Goal: Check status: Check status

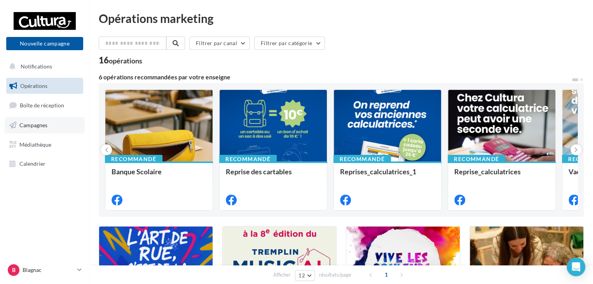
click at [45, 128] on link "Campagnes" at bounding box center [45, 125] width 80 height 16
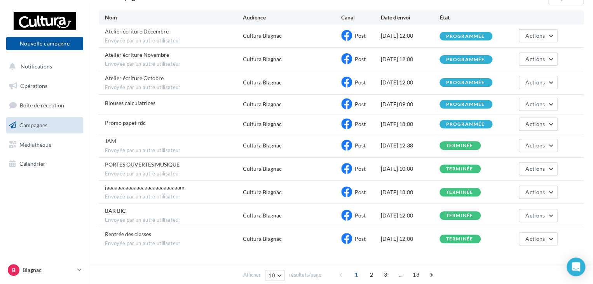
scroll to position [97, 0]
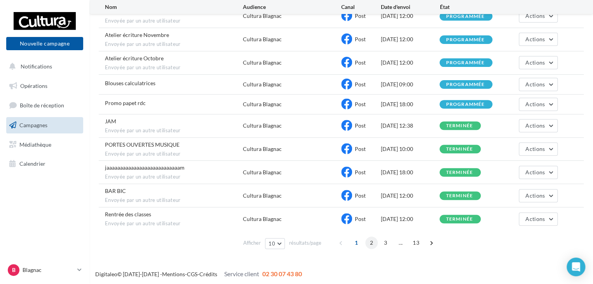
click at [371, 239] on span "2" at bounding box center [371, 242] width 12 height 12
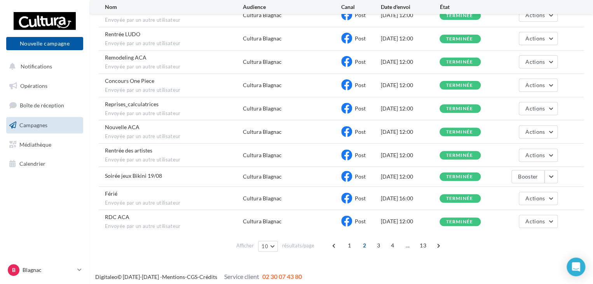
scroll to position [101, 0]
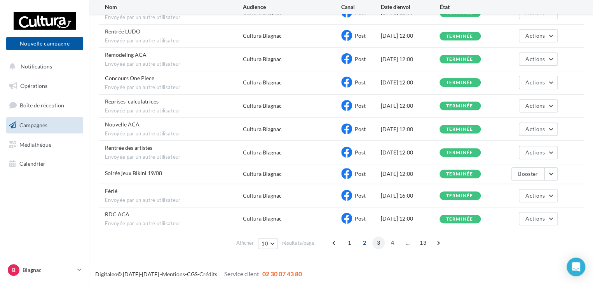
click at [377, 239] on span "3" at bounding box center [378, 242] width 12 height 12
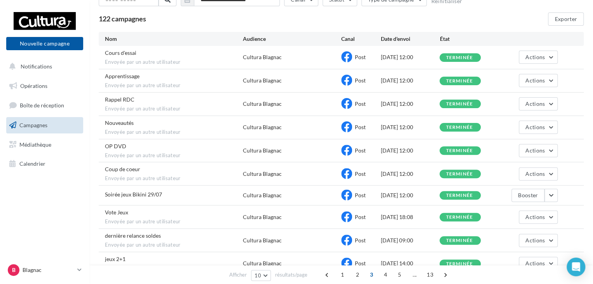
scroll to position [23, 0]
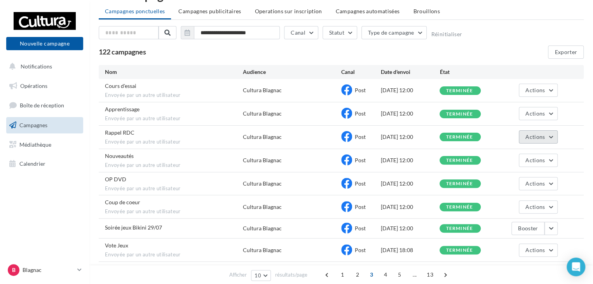
click at [533, 138] on span "Actions" at bounding box center [534, 136] width 19 height 7
click at [522, 154] on button "Voir les résultats" at bounding box center [519, 155] width 78 height 20
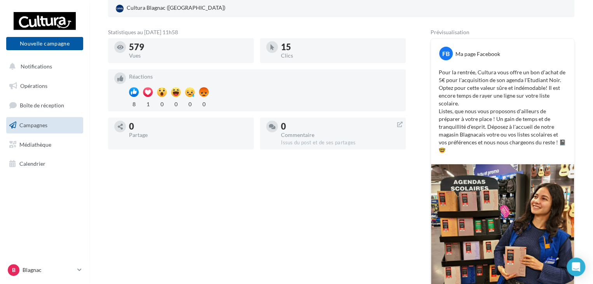
scroll to position [78, 0]
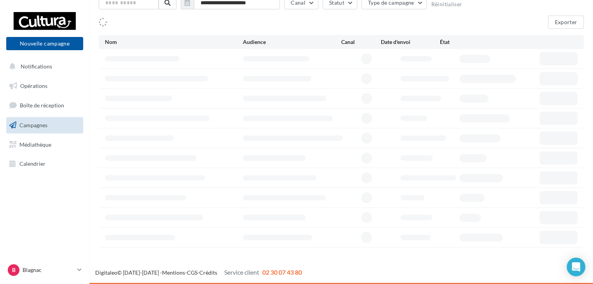
scroll to position [23, 0]
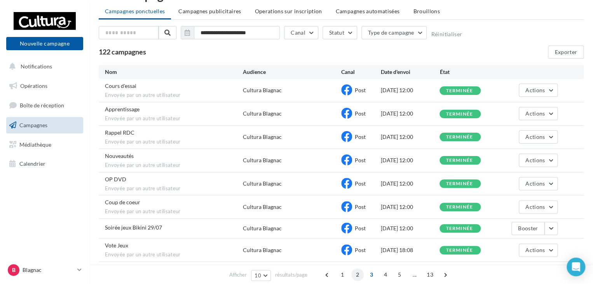
click at [358, 274] on span "2" at bounding box center [357, 274] width 12 height 12
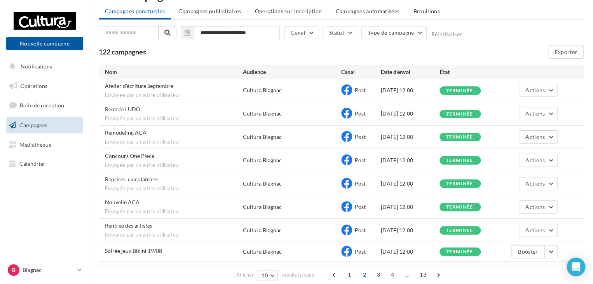
scroll to position [101, 0]
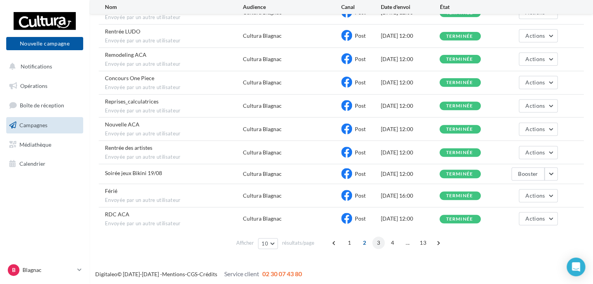
click at [375, 239] on span "3" at bounding box center [378, 242] width 12 height 12
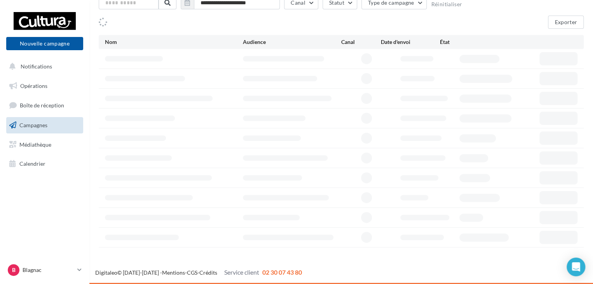
scroll to position [52, 0]
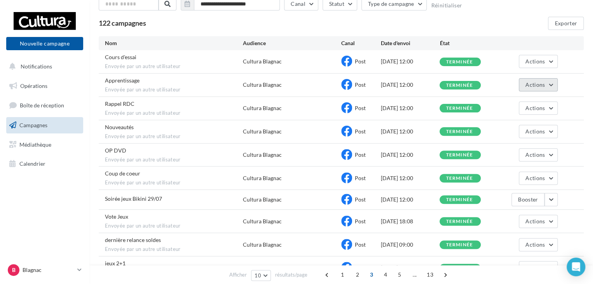
click at [547, 82] on button "Actions" at bounding box center [538, 84] width 39 height 13
click at [525, 98] on button "Voir les résultats" at bounding box center [519, 103] width 78 height 20
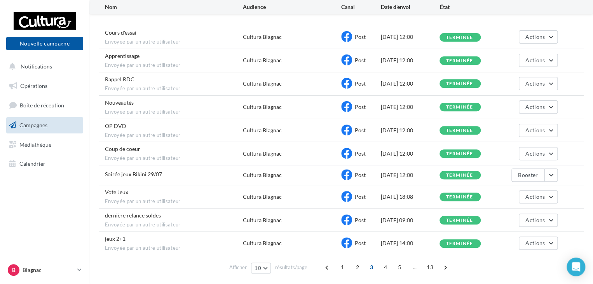
scroll to position [52, 0]
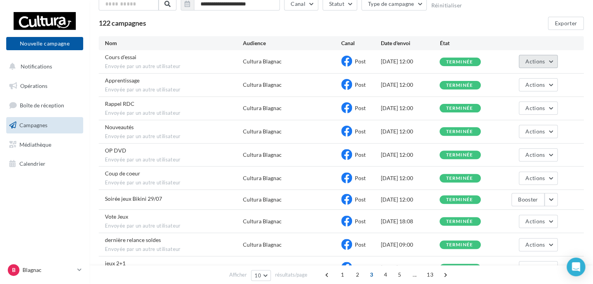
click at [534, 61] on span "Actions" at bounding box center [534, 61] width 19 height 7
click at [518, 75] on button "Voir les résultats" at bounding box center [519, 80] width 78 height 20
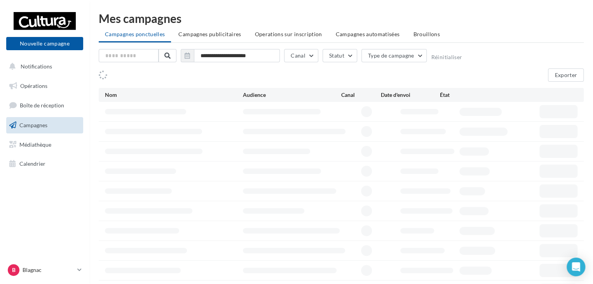
scroll to position [52, 0]
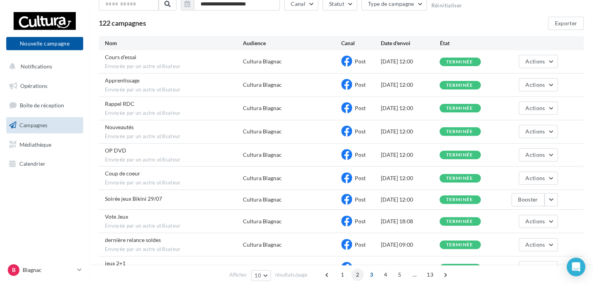
click at [354, 275] on span "2" at bounding box center [357, 274] width 12 height 12
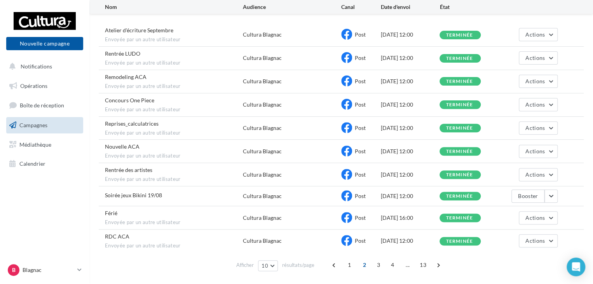
scroll to position [101, 0]
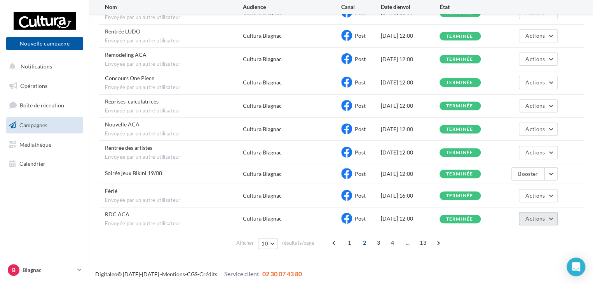
click at [554, 218] on button "Actions" at bounding box center [538, 218] width 39 height 13
click at [526, 232] on button "Voir les résultats" at bounding box center [519, 236] width 78 height 20
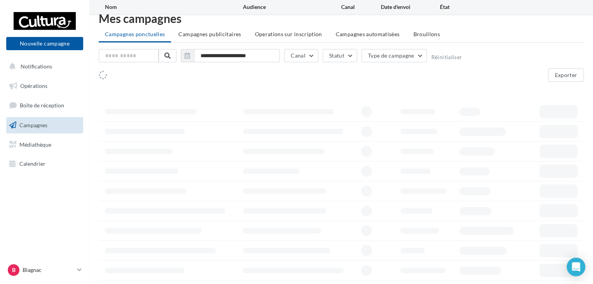
scroll to position [52, 0]
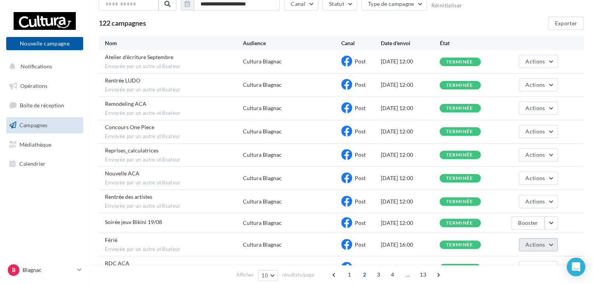
click at [550, 242] on button "Actions" at bounding box center [538, 244] width 39 height 13
click at [517, 203] on button "Voir les résultats" at bounding box center [519, 206] width 78 height 20
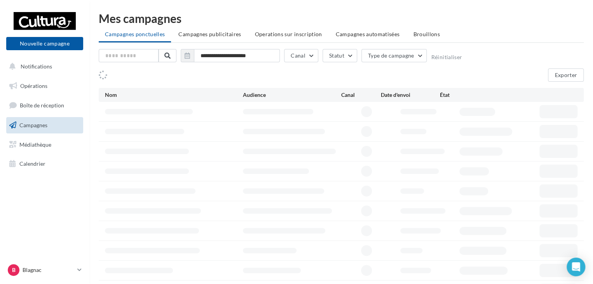
scroll to position [52, 0]
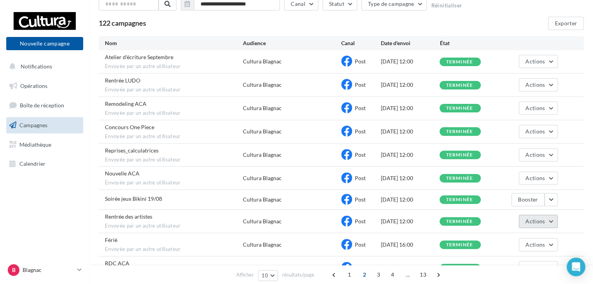
click at [553, 221] on button "Actions" at bounding box center [538, 220] width 39 height 13
click at [519, 233] on button "Voir les résultats" at bounding box center [519, 239] width 78 height 20
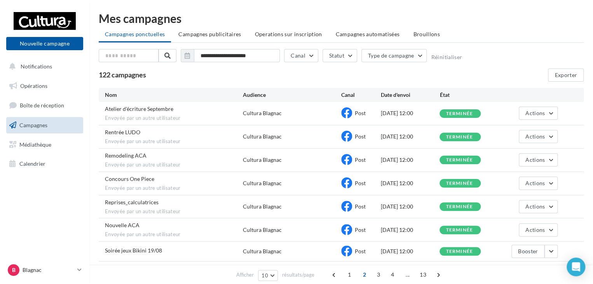
scroll to position [52, 0]
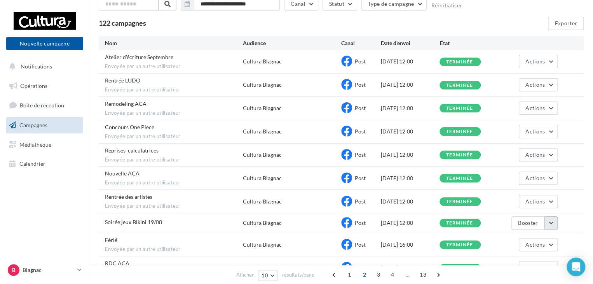
click at [546, 219] on button "button" at bounding box center [550, 222] width 13 height 13
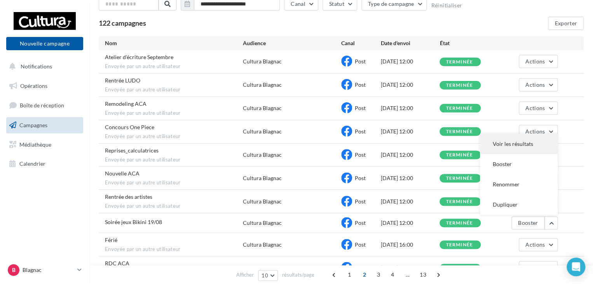
click at [510, 141] on button "Voir les résultats" at bounding box center [519, 144] width 78 height 20
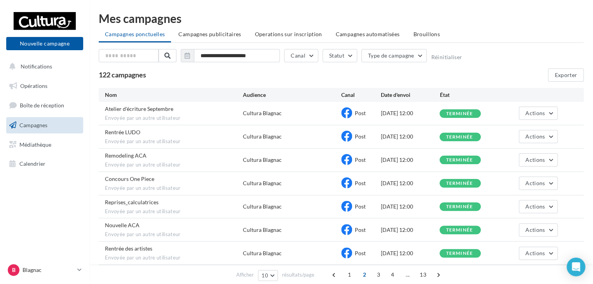
scroll to position [52, 0]
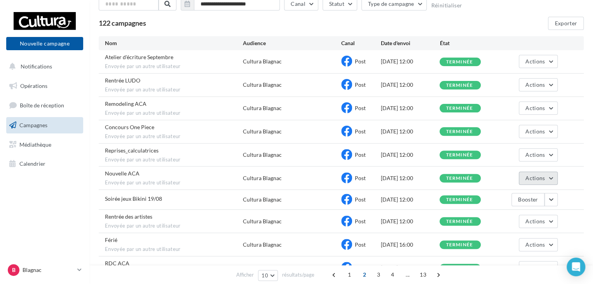
click at [553, 178] on button "Actions" at bounding box center [538, 177] width 39 height 13
click at [523, 192] on button "Voir les résultats" at bounding box center [519, 196] width 78 height 20
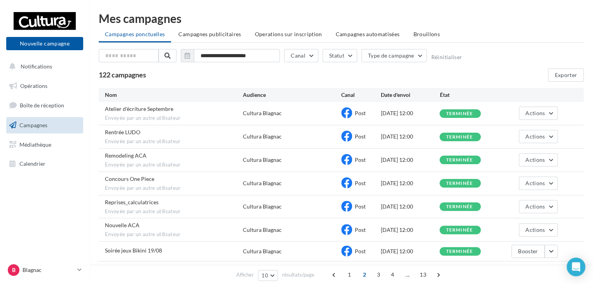
scroll to position [52, 0]
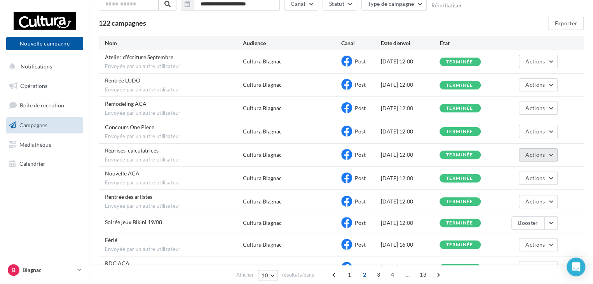
click at [549, 153] on button "Actions" at bounding box center [538, 154] width 39 height 13
click at [516, 167] on button "Voir les résultats" at bounding box center [519, 173] width 78 height 20
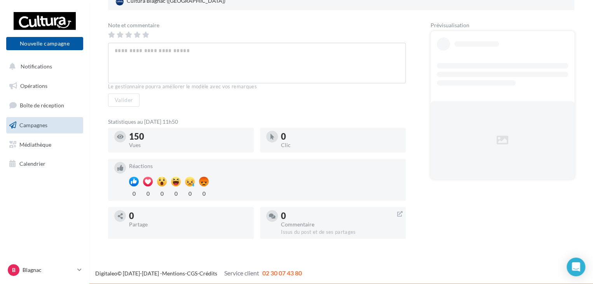
scroll to position [124, 0]
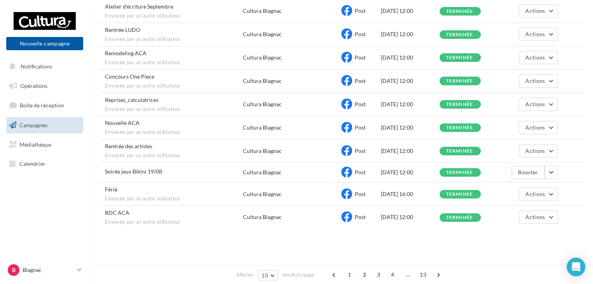
scroll to position [52, 0]
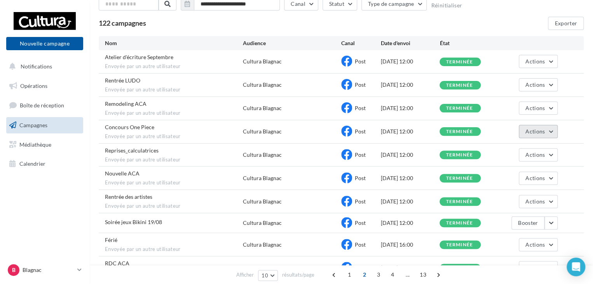
click at [549, 131] on button "Actions" at bounding box center [538, 131] width 39 height 13
click at [522, 146] on button "Voir les résultats" at bounding box center [519, 149] width 78 height 20
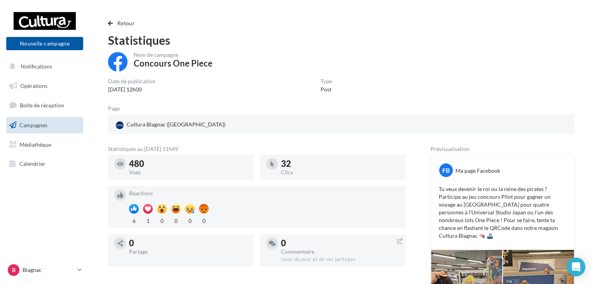
scroll to position [52, 0]
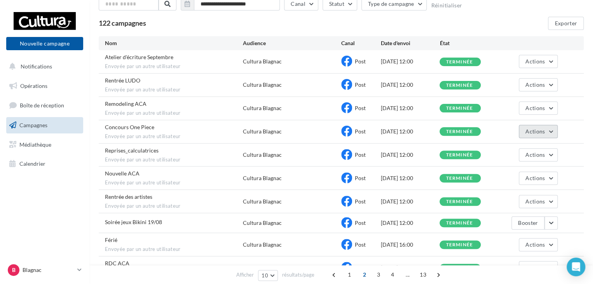
click at [547, 130] on button "Actions" at bounding box center [538, 131] width 39 height 13
click at [498, 120] on div "Concours One Piece Envoyée par un autre utilisateur Cultura Blagnac Post [DATE]…" at bounding box center [341, 131] width 485 height 23
click at [533, 107] on span "Actions" at bounding box center [534, 107] width 19 height 7
click at [523, 125] on button "Voir les résultats" at bounding box center [519, 126] width 78 height 20
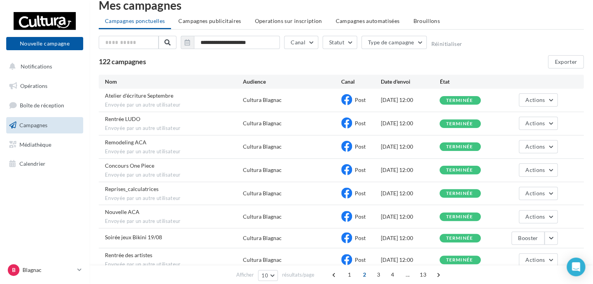
scroll to position [13, 0]
click at [550, 121] on button "Actions" at bounding box center [538, 123] width 39 height 13
click at [525, 139] on button "Voir les résultats" at bounding box center [519, 142] width 78 height 20
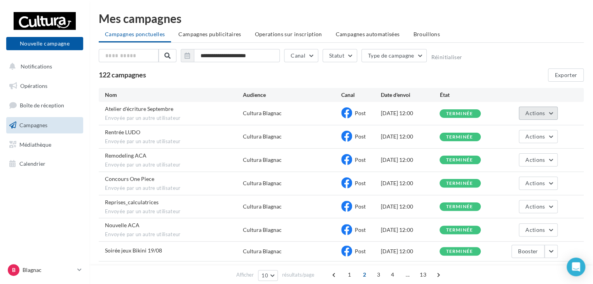
click at [552, 115] on button "Actions" at bounding box center [538, 112] width 39 height 13
click at [531, 128] on button "Voir les résultats" at bounding box center [519, 131] width 78 height 20
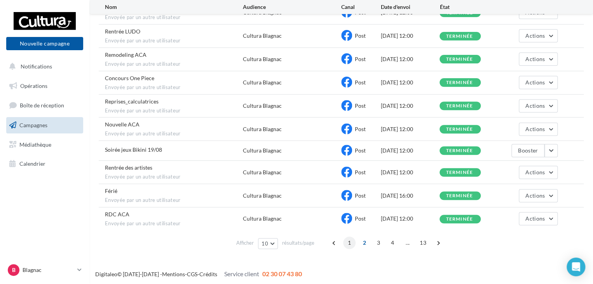
click at [348, 241] on span "1" at bounding box center [349, 242] width 12 height 12
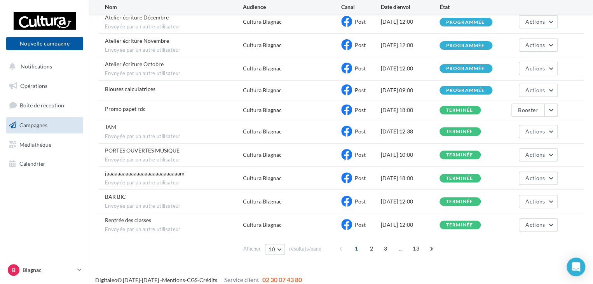
scroll to position [97, 0]
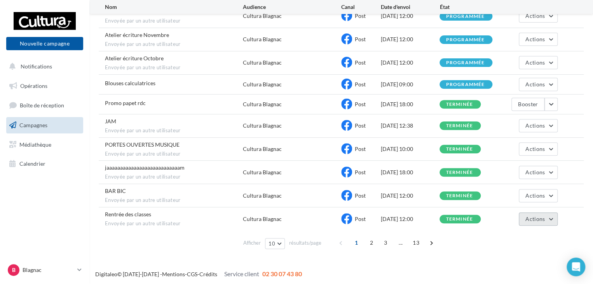
click at [552, 218] on button "Actions" at bounding box center [538, 218] width 39 height 13
click at [522, 232] on button "Voir les résultats" at bounding box center [519, 237] width 78 height 20
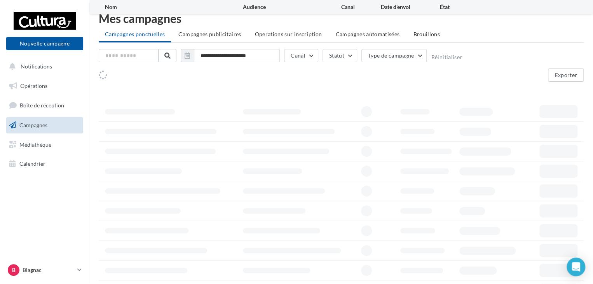
scroll to position [52, 0]
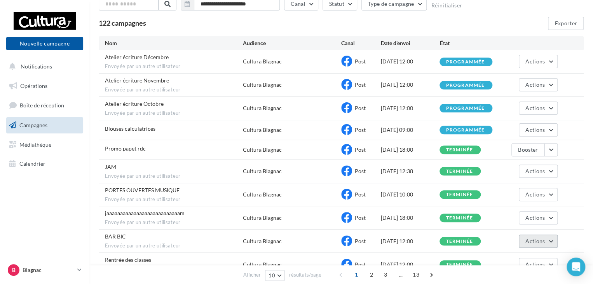
click at [554, 240] on button "Actions" at bounding box center [538, 240] width 39 height 13
click at [520, 202] on button "Voir les résultats" at bounding box center [519, 202] width 78 height 20
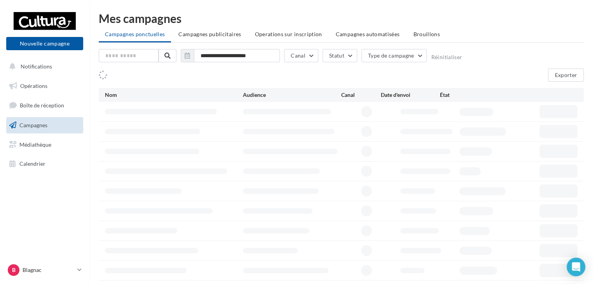
scroll to position [52, 0]
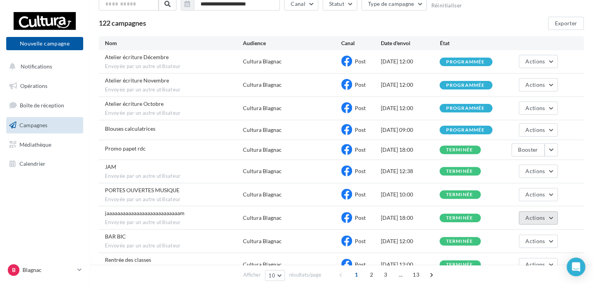
click at [546, 215] on button "Actions" at bounding box center [538, 217] width 39 height 13
click at [507, 232] on button "Voir les résultats" at bounding box center [519, 236] width 78 height 20
